Goal: Information Seeking & Learning: Learn about a topic

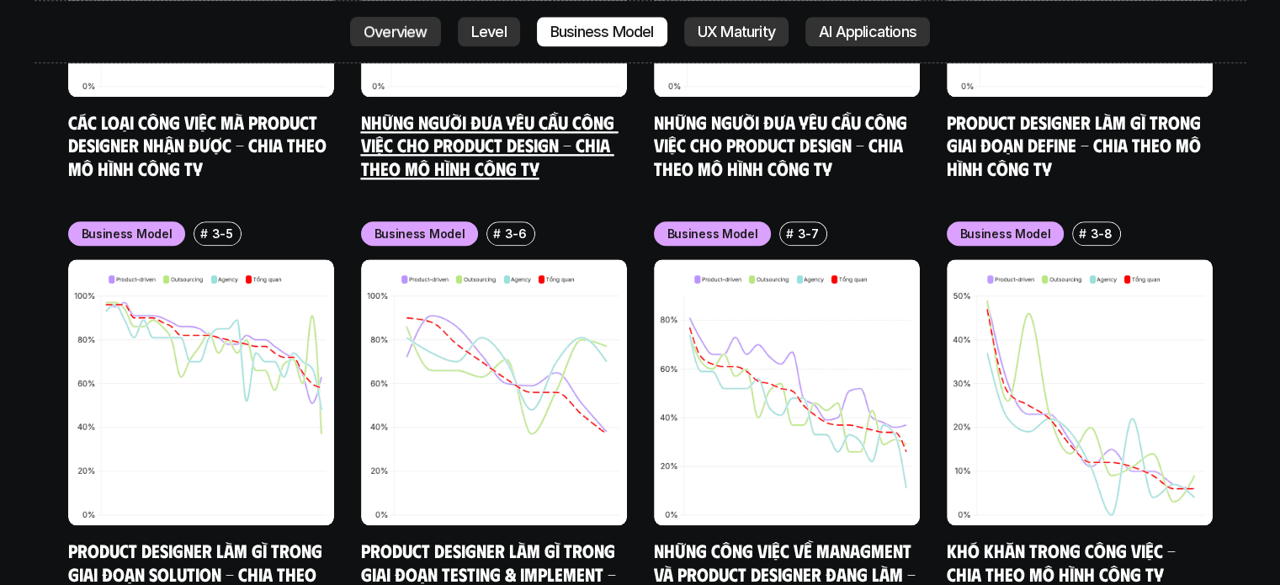
scroll to position [8566, 0]
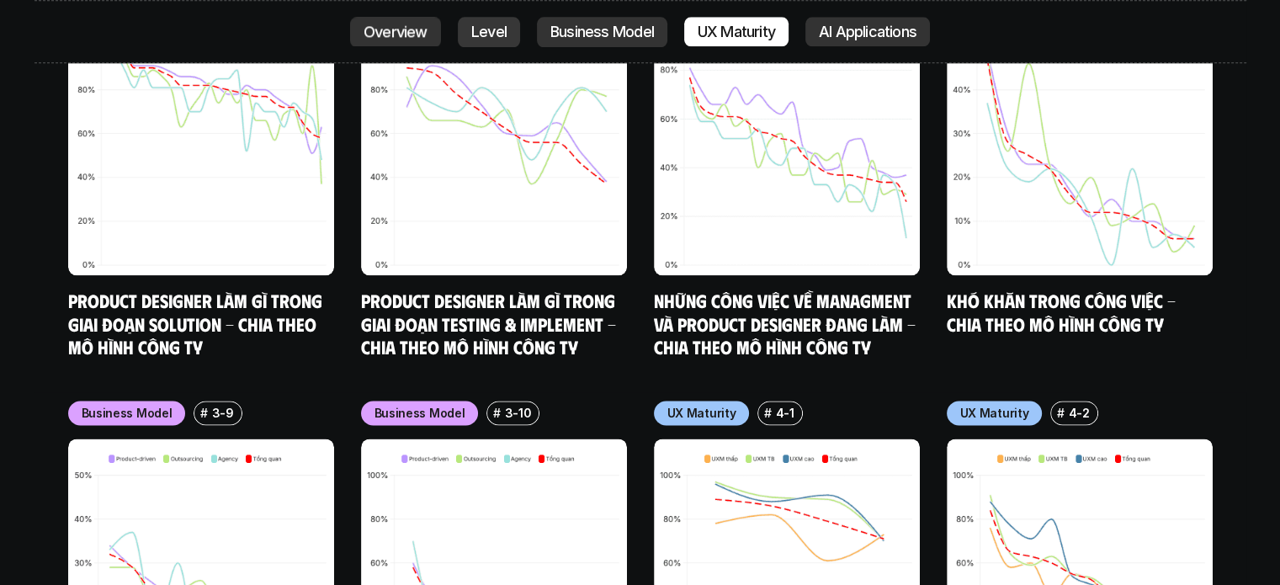
click at [412, 30] on div "Overview Level Business Model UX Maturity AI Applications" at bounding box center [640, 32] width 580 height 30
click at [412, 35] on link "Overview" at bounding box center [395, 32] width 91 height 30
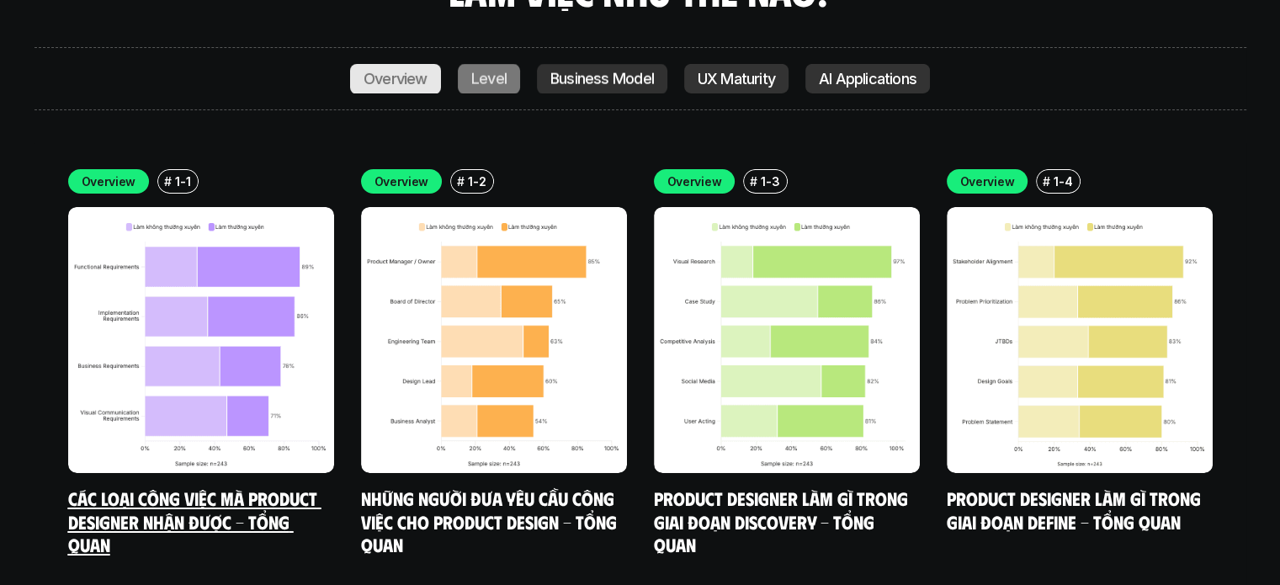
scroll to position [5788, 0]
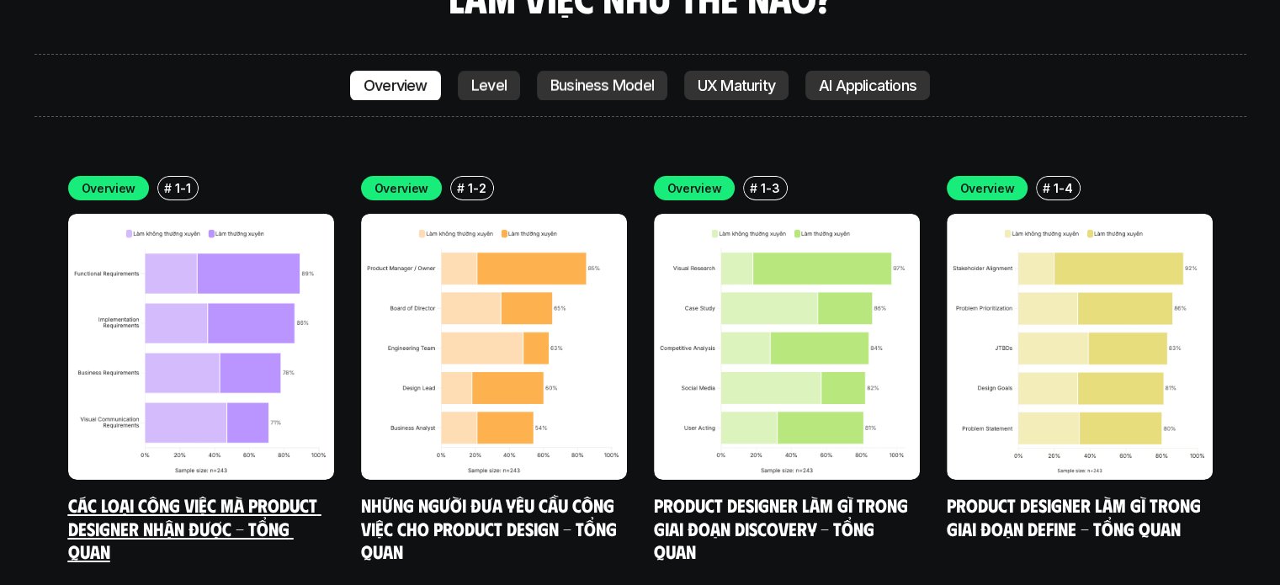
click at [266, 268] on img at bounding box center [201, 347] width 266 height 266
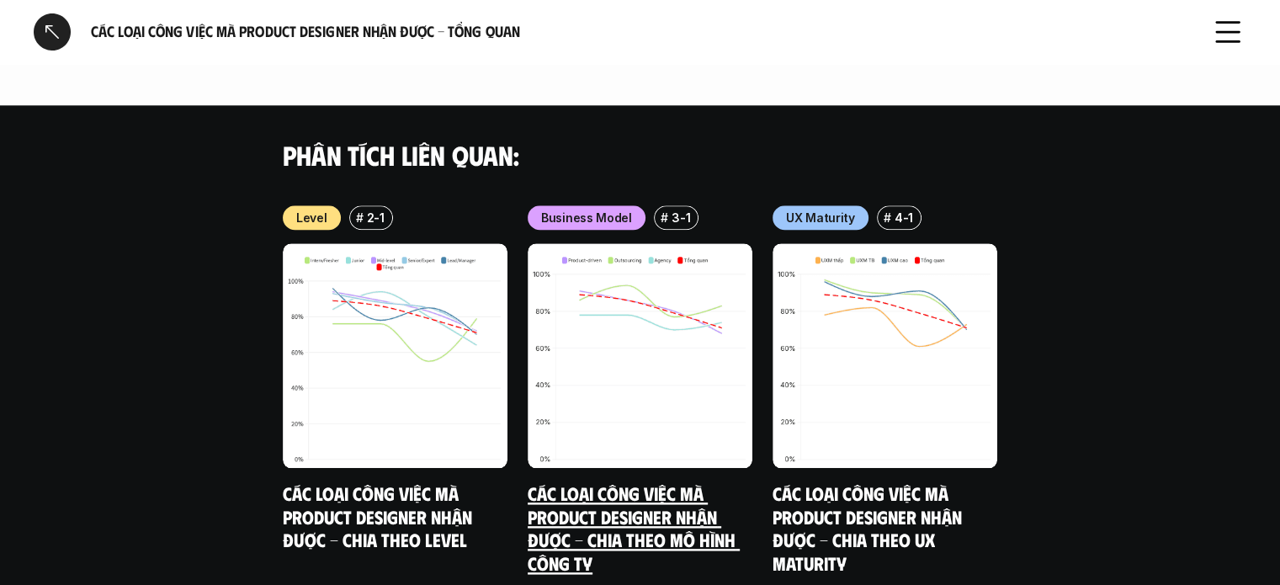
scroll to position [1768, 0]
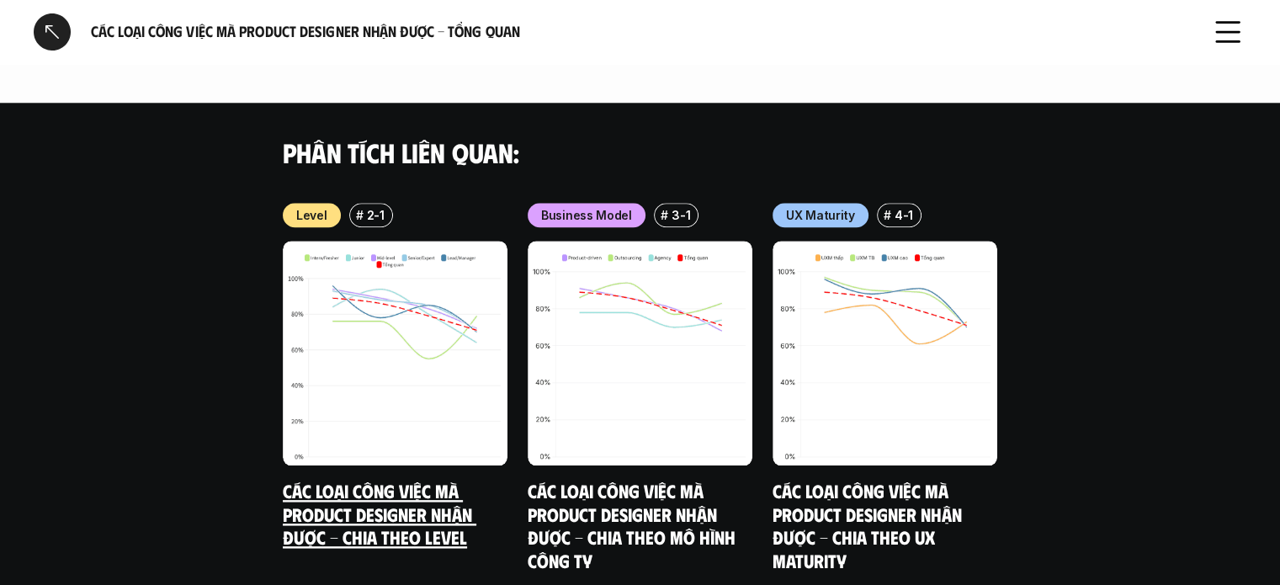
click at [408, 268] on img at bounding box center [395, 353] width 225 height 225
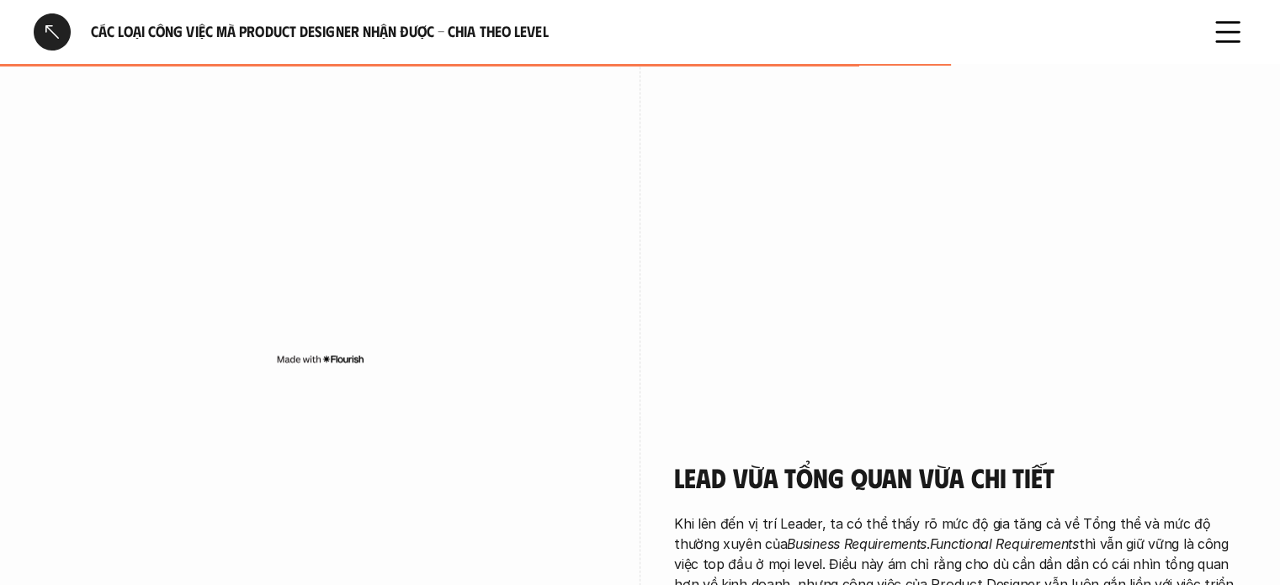
scroll to position [3199, 0]
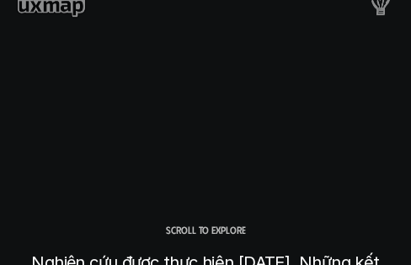
scroll to position [5687, 0]
